Goal: Information Seeking & Learning: Learn about a topic

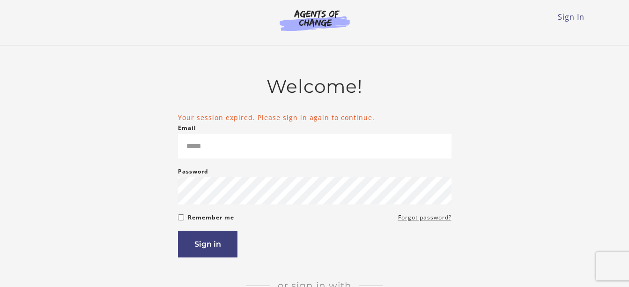
scroll to position [164, 0]
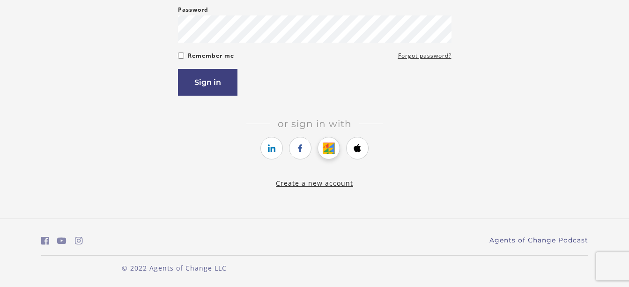
click at [332, 146] on icon "https://courses.thinkific.com/users/auth/google?ss%5Breferral%5D=&ss%5Buser_ret…" at bounding box center [329, 147] width 12 height 11
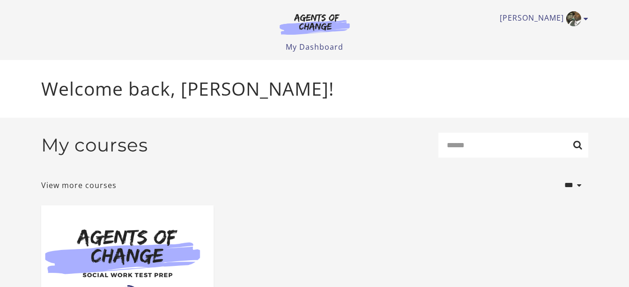
scroll to position [145, 0]
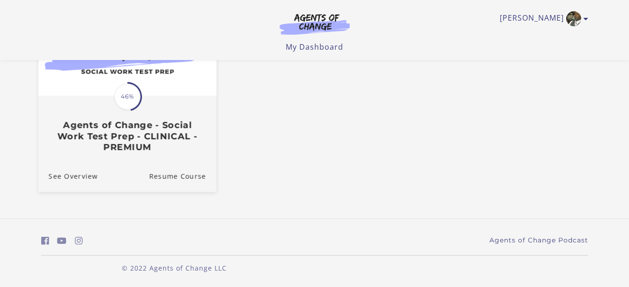
click at [122, 90] on span "46%" at bounding box center [127, 96] width 26 height 26
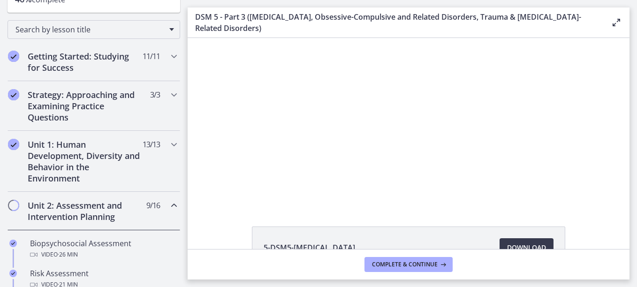
scroll to position [150, 0]
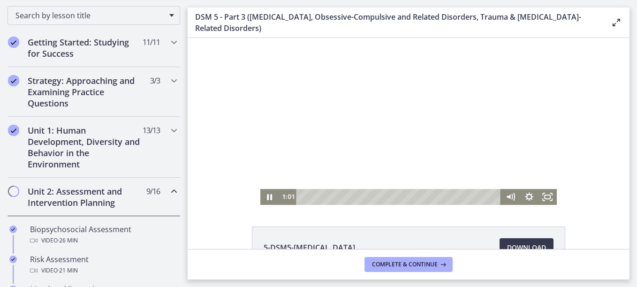
click at [317, 185] on div at bounding box center [408, 121] width 297 height 167
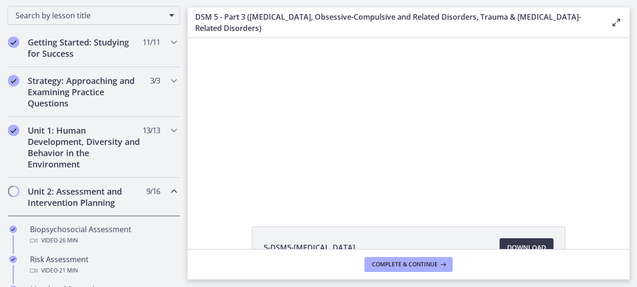
click at [317, 185] on div at bounding box center [408, 121] width 297 height 167
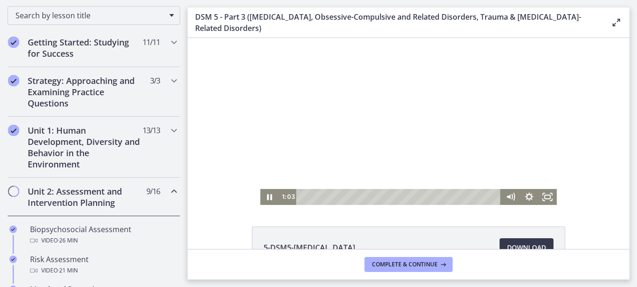
click at [297, 155] on div at bounding box center [408, 121] width 297 height 167
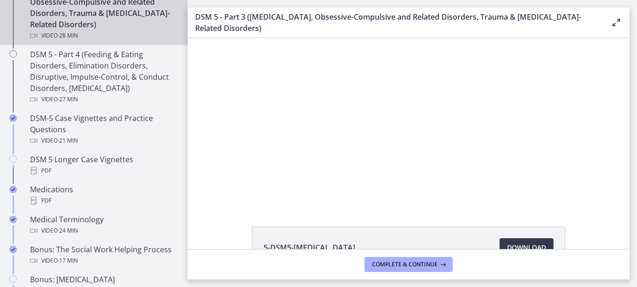
scroll to position [581, 0]
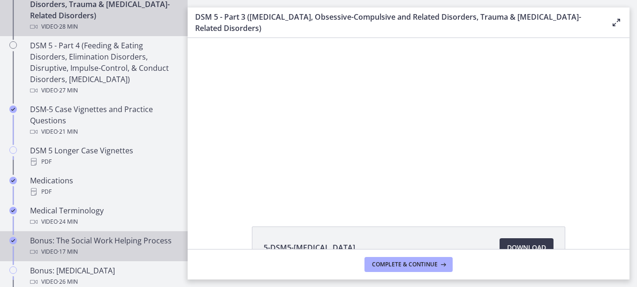
click at [144, 247] on div "Video · 17 min" at bounding box center [103, 251] width 146 height 11
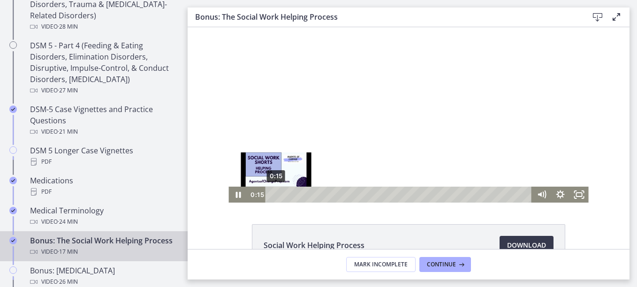
click at [272, 196] on div "0:15" at bounding box center [399, 195] width 255 height 16
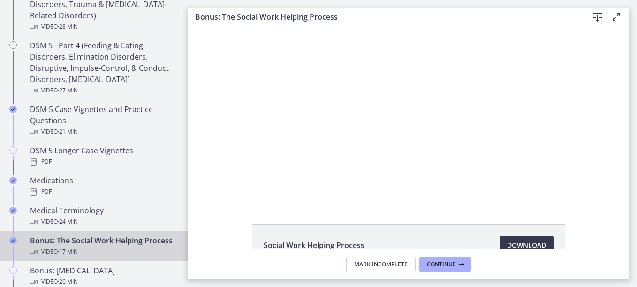
click at [342, 129] on div at bounding box center [408, 114] width 360 height 175
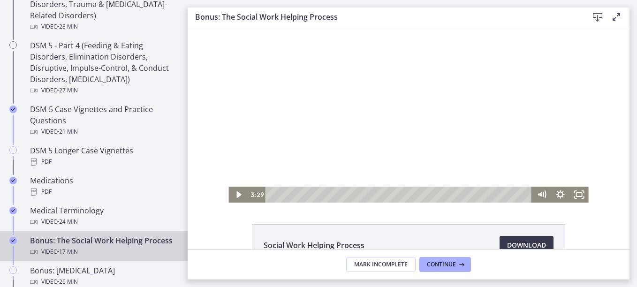
click at [341, 127] on div at bounding box center [408, 114] width 360 height 175
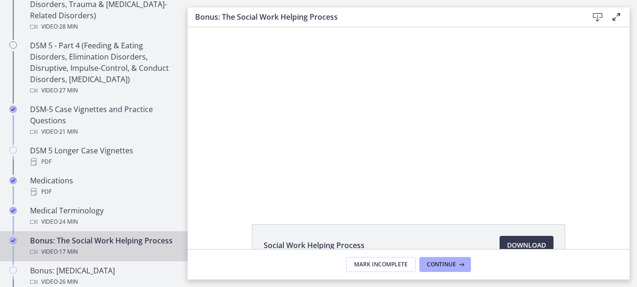
click at [341, 127] on div at bounding box center [408, 114] width 360 height 175
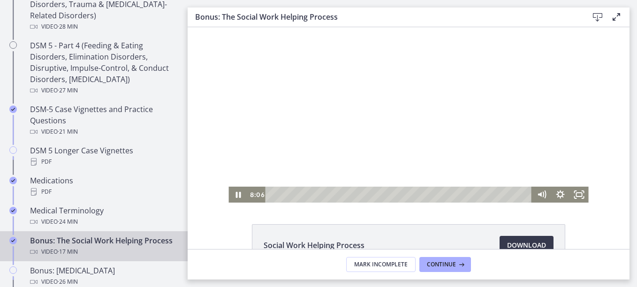
click at [341, 127] on div at bounding box center [408, 114] width 360 height 175
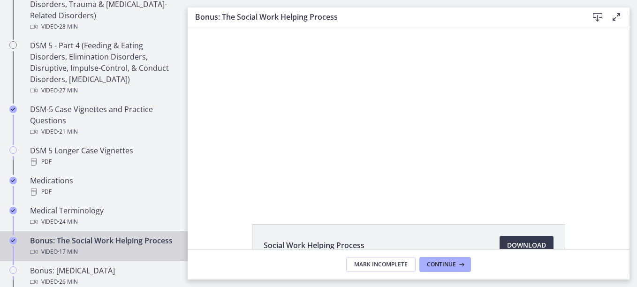
click at [341, 127] on div at bounding box center [408, 114] width 360 height 175
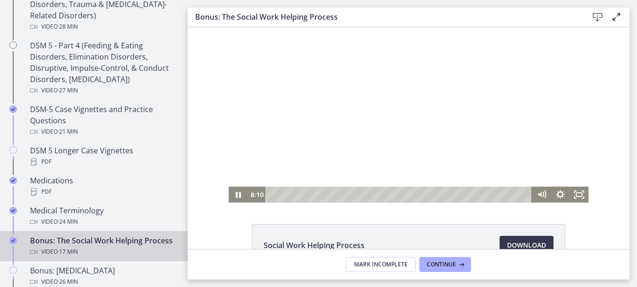
click at [341, 127] on div at bounding box center [408, 114] width 360 height 175
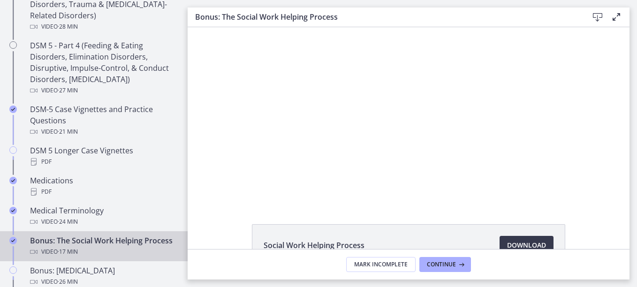
click at [341, 127] on div at bounding box center [408, 114] width 360 height 175
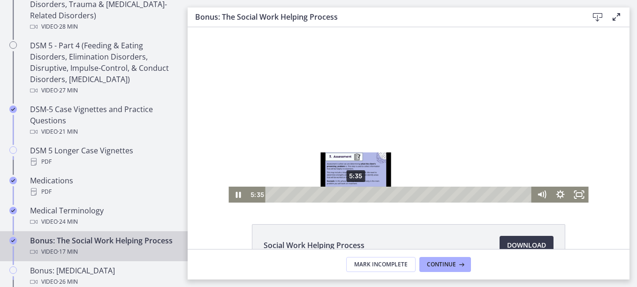
click at [352, 195] on div "5:35" at bounding box center [399, 195] width 255 height 16
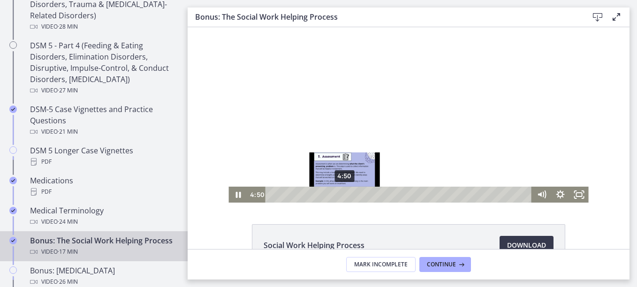
click at [341, 194] on div "4:50" at bounding box center [399, 195] width 255 height 16
click at [336, 194] on div "4:27" at bounding box center [399, 195] width 255 height 16
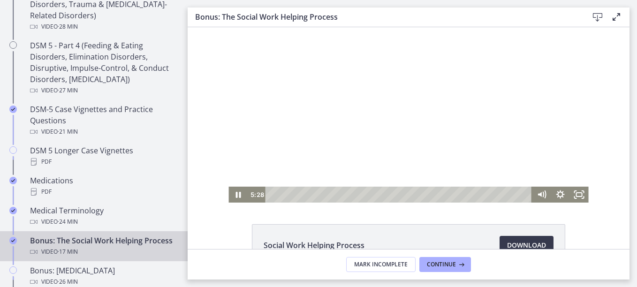
click at [320, 150] on div at bounding box center [408, 114] width 360 height 175
